Goal: Task Accomplishment & Management: Complete application form

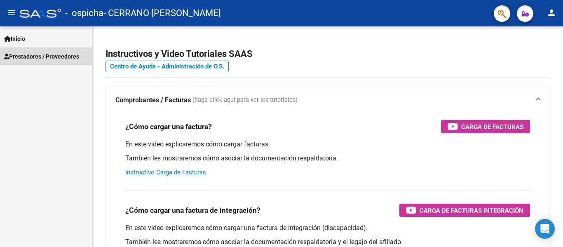
click at [11, 61] on link "Prestadores / Proveedores" at bounding box center [46, 56] width 92 height 18
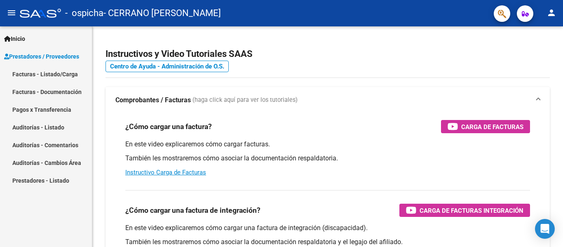
click at [58, 71] on link "Facturas - Listado/Carga" at bounding box center [46, 74] width 92 height 18
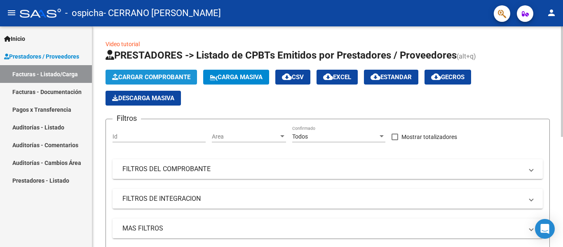
click at [166, 75] on span "Cargar Comprobante" at bounding box center [151, 76] width 78 height 7
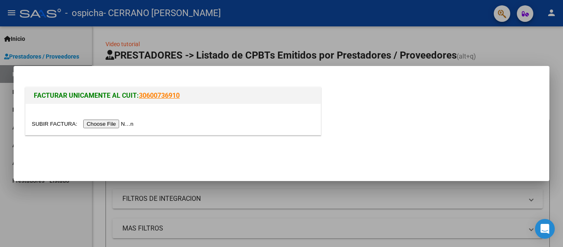
click at [128, 125] on input "file" at bounding box center [84, 124] width 104 height 9
click at [124, 127] on input "file" at bounding box center [84, 124] width 104 height 9
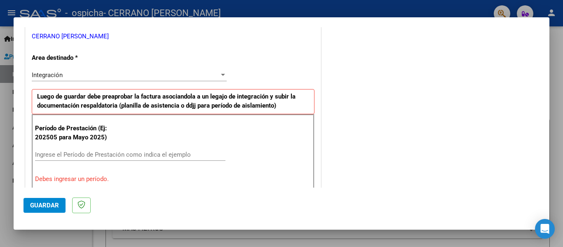
scroll to position [232, 0]
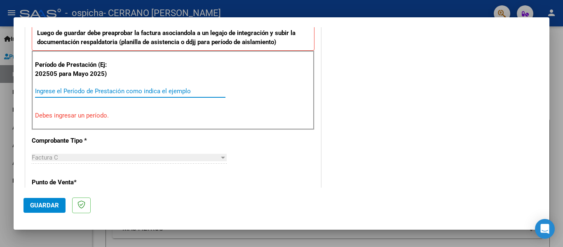
click at [183, 92] on input "Ingrese el Período de Prestación como indica el ejemplo" at bounding box center [130, 90] width 191 height 7
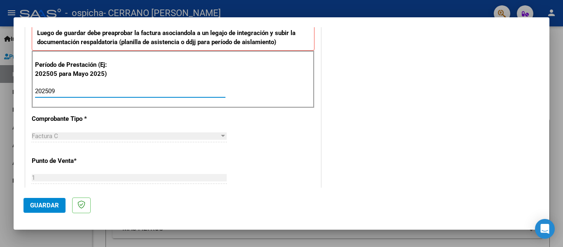
type input "202509"
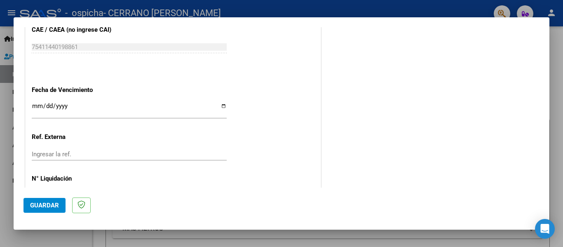
scroll to position [565, 0]
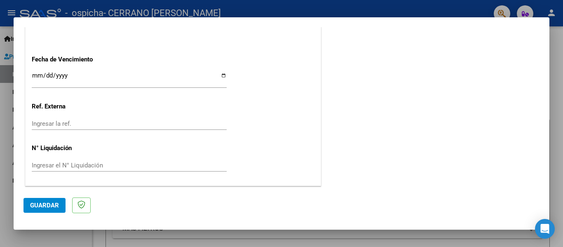
click at [221, 75] on input "Ingresar la fecha" at bounding box center [129, 78] width 195 height 13
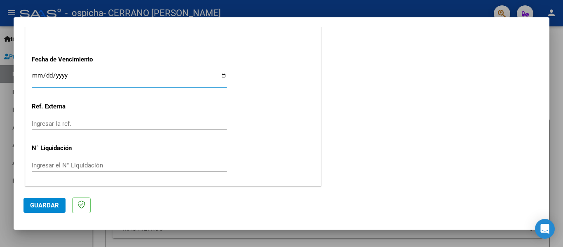
type input "[DATE]"
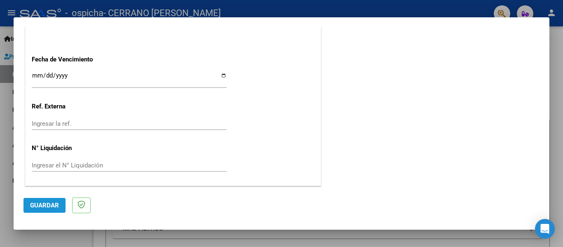
click at [53, 207] on span "Guardar" at bounding box center [44, 205] width 29 height 7
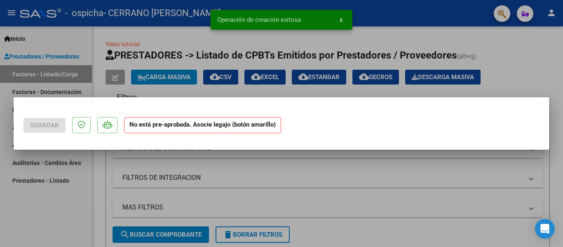
scroll to position [0, 0]
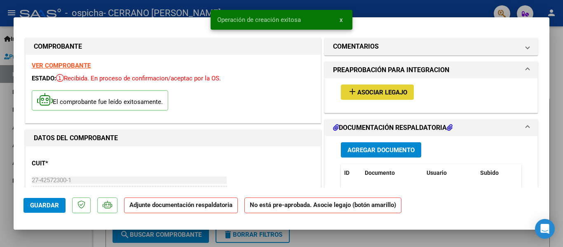
click at [392, 89] on span "Asociar Legajo" at bounding box center [383, 92] width 50 height 7
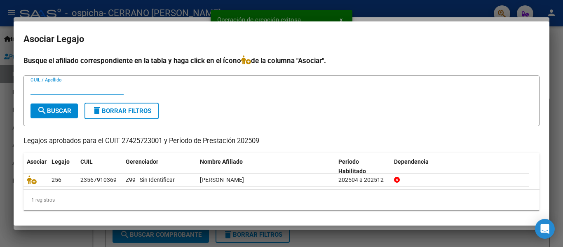
scroll to position [2, 0]
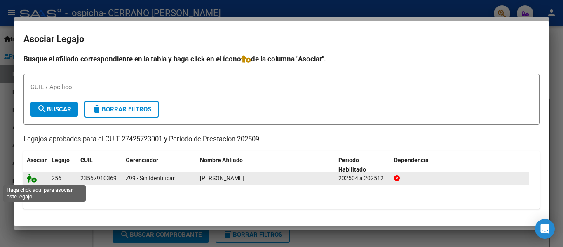
click at [33, 180] on icon at bounding box center [32, 178] width 10 height 9
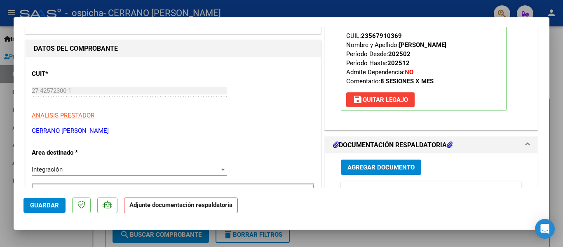
scroll to position [160, 0]
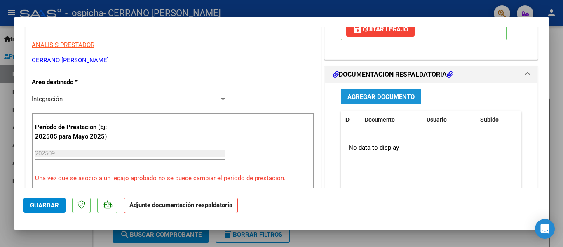
click at [402, 97] on span "Agregar Documento" at bounding box center [381, 96] width 67 height 7
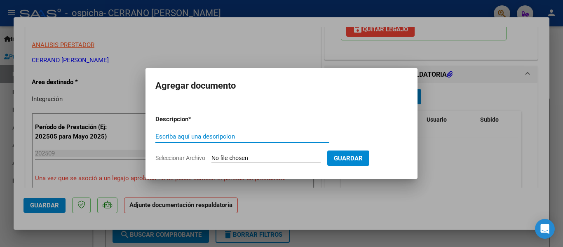
click at [226, 139] on input "Escriba aquí una descripcion" at bounding box center [242, 136] width 174 height 7
click at [232, 155] on input "Seleccionar Archivo" at bounding box center [266, 159] width 109 height 8
type input "C:\fakepath\Pa Libra septiembre.pdf"
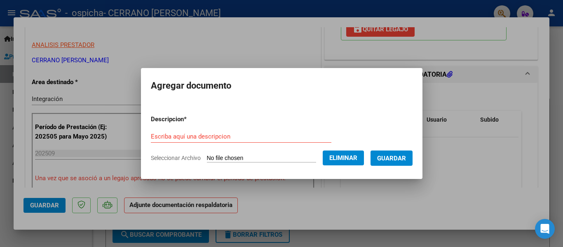
click at [405, 160] on span "Guardar" at bounding box center [391, 158] width 29 height 7
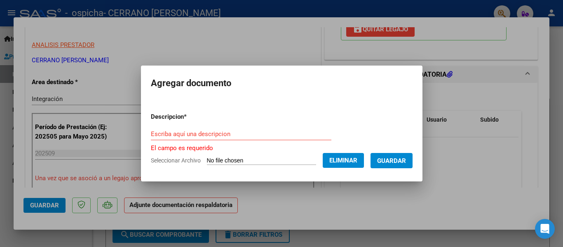
click at [282, 134] on input "Escriba aquí una descripcion" at bounding box center [241, 133] width 181 height 7
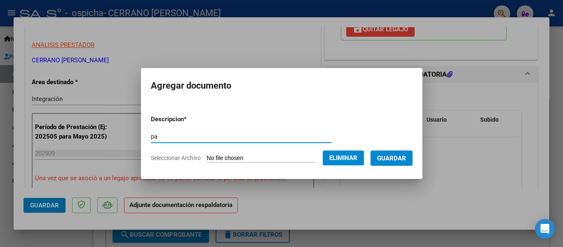
type input "pa"
click at [400, 158] on span "Guardar" at bounding box center [391, 158] width 29 height 7
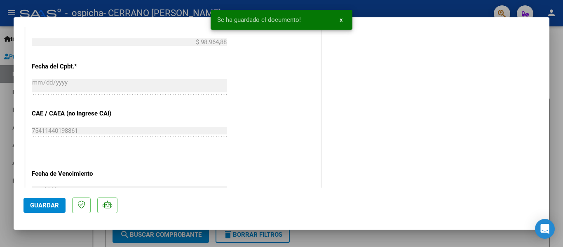
scroll to position [476, 0]
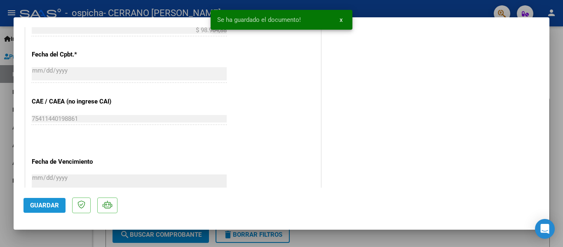
click at [51, 209] on span "Guardar" at bounding box center [44, 205] width 29 height 7
